Goal: Information Seeking & Learning: Learn about a topic

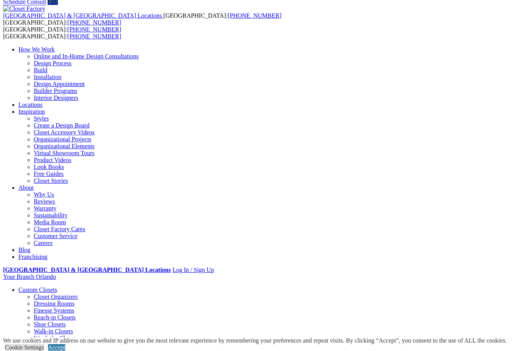
scroll to position [31, 0]
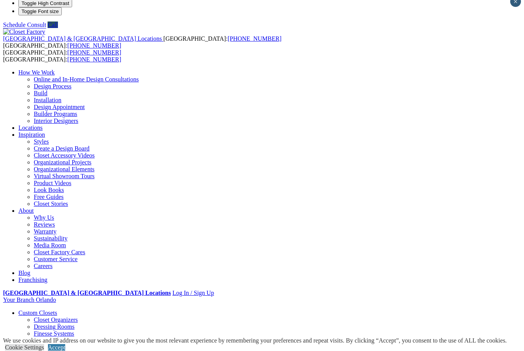
scroll to position [0, 0]
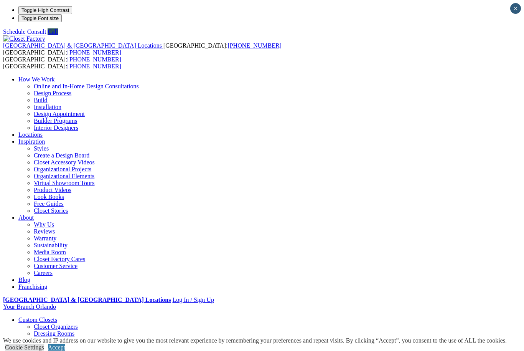
click at [64, 193] on link "Look Books" at bounding box center [49, 196] width 30 height 7
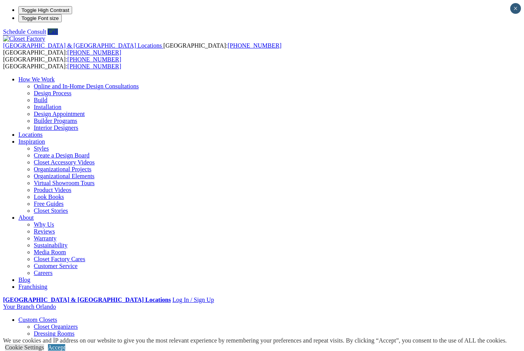
click at [64, 193] on link "Look Books" at bounding box center [49, 196] width 30 height 7
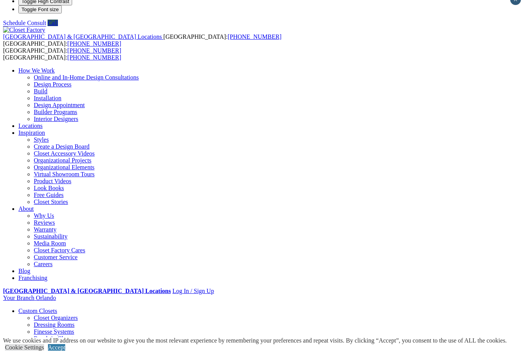
scroll to position [21, 0]
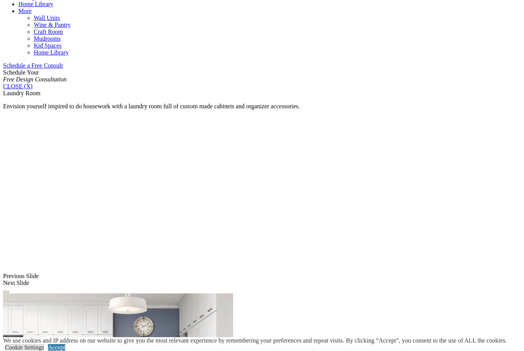
scroll to position [454, 0]
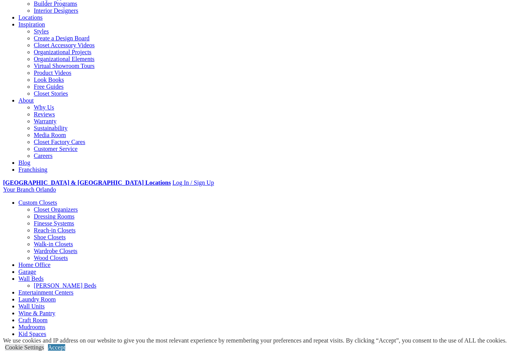
scroll to position [117, 0]
click at [199, 26] on div "[GEOGRAPHIC_DATA] & [GEOGRAPHIC_DATA] Locations [GEOGRAPHIC_DATA]: [PHONE_NUMBE…" at bounding box center [262, 56] width 518 height 275
click at [74, 289] on link "Entertainment Centers" at bounding box center [45, 292] width 55 height 7
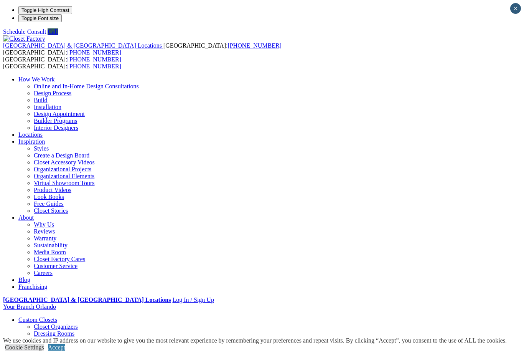
click at [39, 350] on link "Shoe Closets" at bounding box center [50, 354] width 32 height 7
click at [41, 330] on link "Dressing Rooms" at bounding box center [54, 333] width 41 height 7
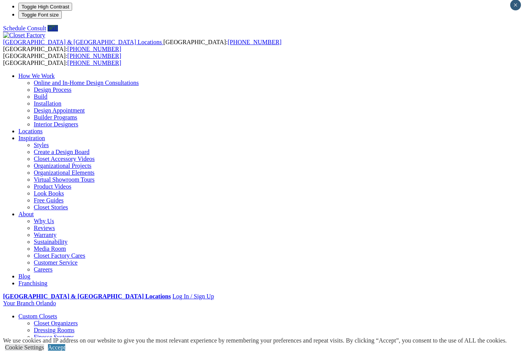
scroll to position [9, 0]
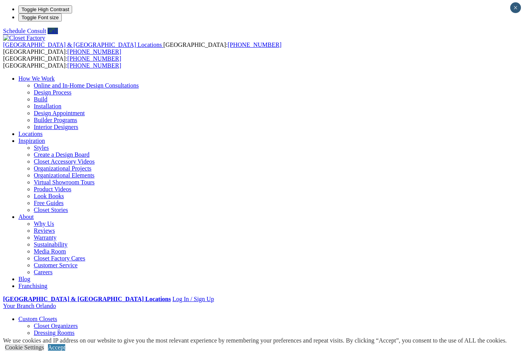
scroll to position [0, 0]
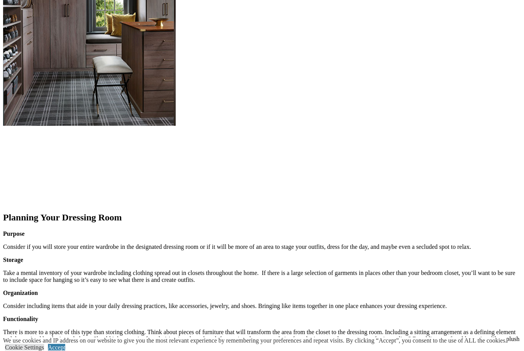
scroll to position [813, 0]
